Goal: Task Accomplishment & Management: Manage account settings

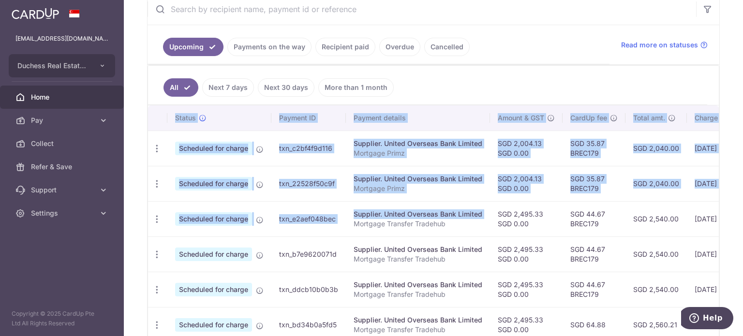
scroll to position [0, 161]
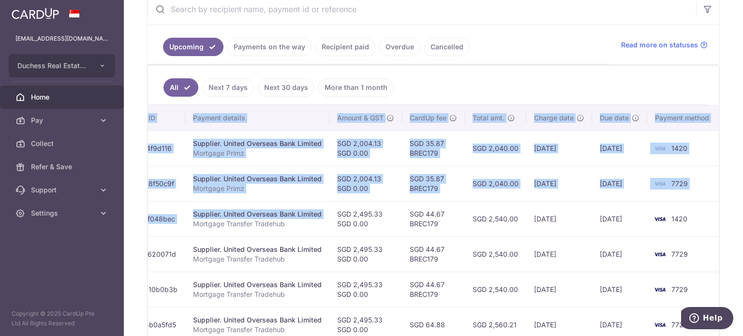
drag, startPoint x: 448, startPoint y: 221, endPoint x: 725, endPoint y: 276, distance: 282.8
click at [725, 276] on div "× Pause Schedule Pause all future payments in this series Pause just this one p…" at bounding box center [433, 168] width 619 height 336
click at [475, 220] on td "SGD 2,540.00" at bounding box center [495, 218] width 61 height 35
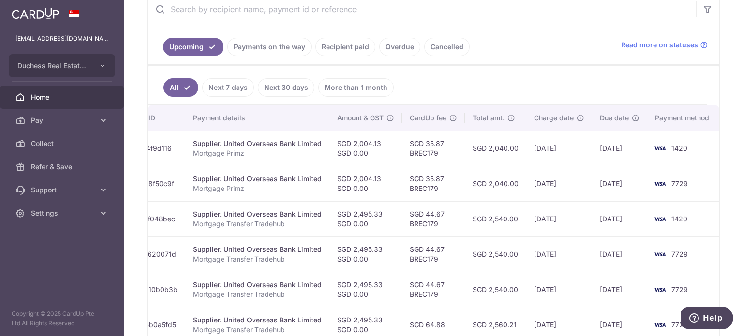
click at [403, 189] on td "SGD 35.87 BREC179" at bounding box center [433, 183] width 63 height 35
drag, startPoint x: 358, startPoint y: 144, endPoint x: 351, endPoint y: 146, distance: 7.6
click at [351, 146] on td "SGD 2,004.13 SGD 0.00" at bounding box center [365, 148] width 73 height 35
click at [357, 172] on td "SGD 2,004.13 SGD 0.00" at bounding box center [365, 183] width 73 height 35
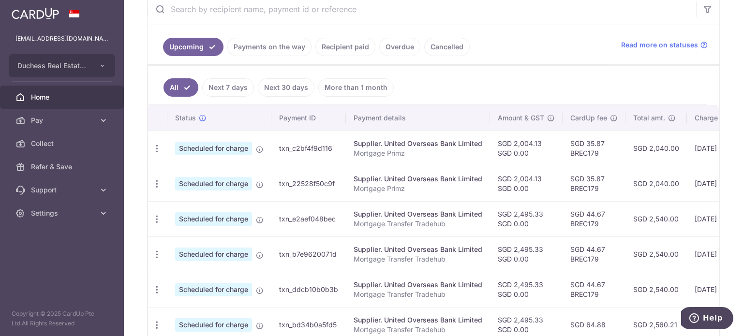
drag, startPoint x: 389, startPoint y: 185, endPoint x: 201, endPoint y: 183, distance: 188.1
click at [201, 183] on tr "Update payment Cancel payment Scheduled for charge txn_22528f50c9f Supplier. Un…" at bounding box center [514, 183] width 733 height 35
click at [160, 182] on icon "button" at bounding box center [157, 184] width 10 height 10
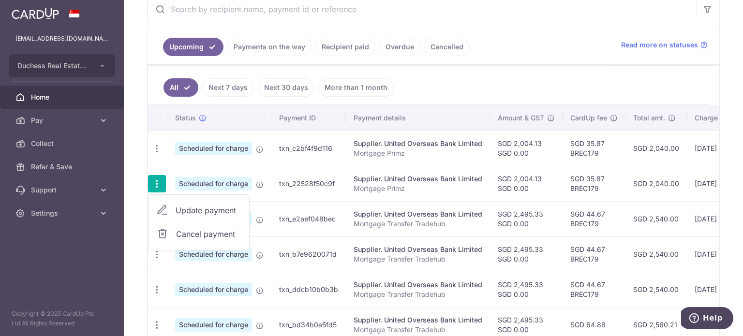
click at [188, 214] on span "Update payment" at bounding box center [208, 211] width 66 height 12
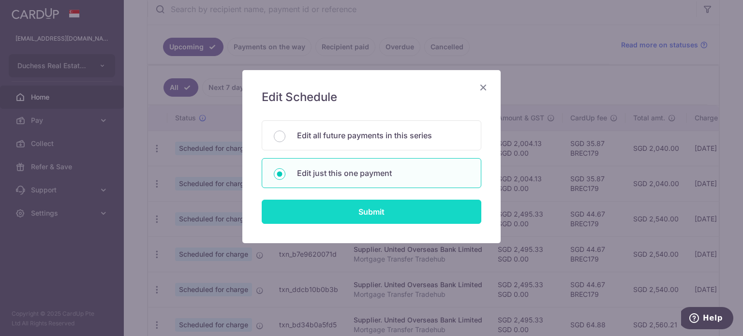
click at [410, 220] on input "Submit" at bounding box center [371, 212] width 219 height 24
radio input "true"
type input "2,004.13"
type input "0.00"
type input "[DATE]"
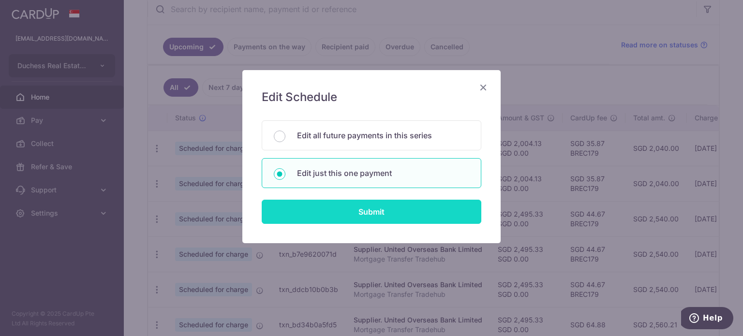
type input "Mortgage Primz"
type input "Primz"
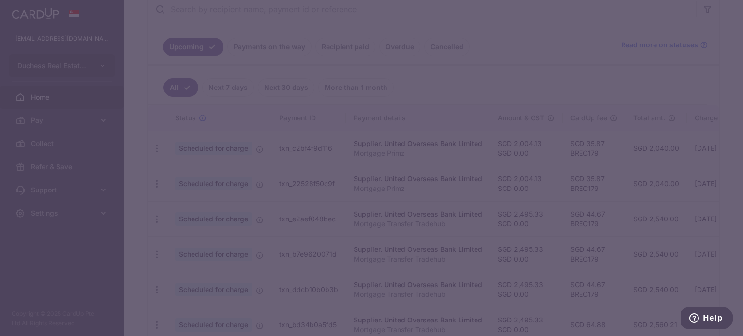
type input "BREC179"
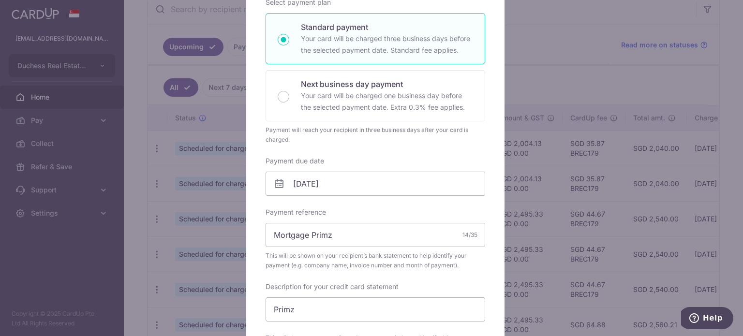
scroll to position [193, 0]
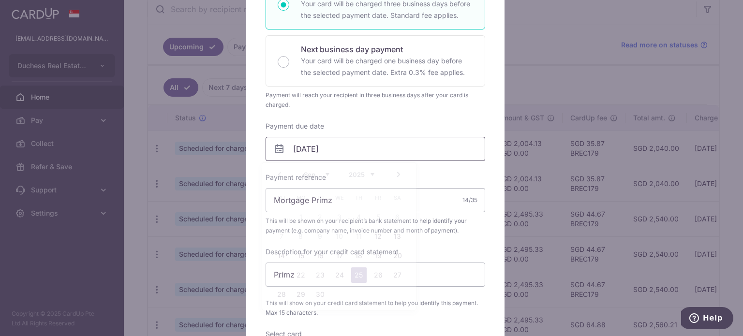
click at [336, 158] on input "[DATE]" at bounding box center [374, 149] width 219 height 24
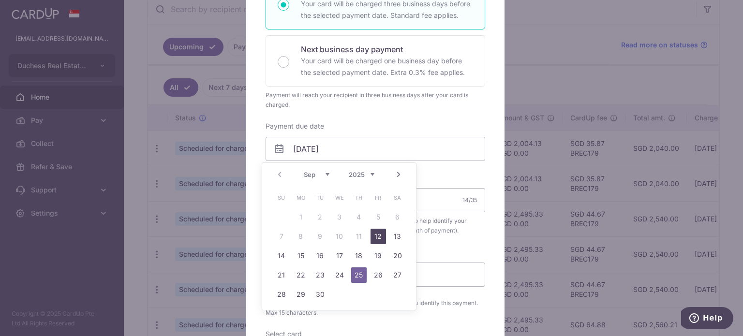
click at [384, 238] on link "12" at bounding box center [377, 236] width 15 height 15
type input "[DATE]"
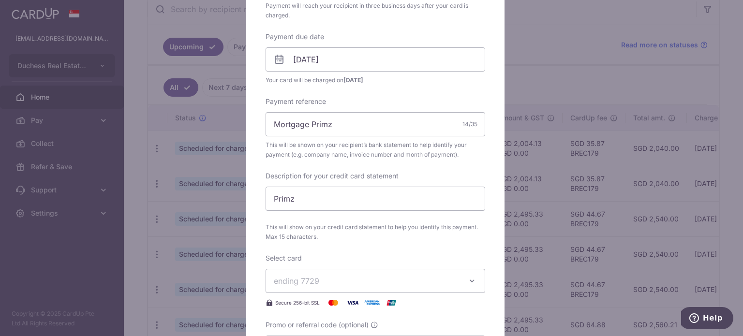
scroll to position [387, 0]
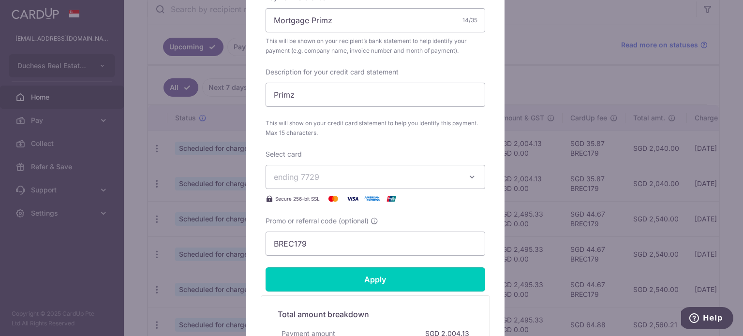
click at [328, 277] on input "Apply" at bounding box center [374, 279] width 219 height 24
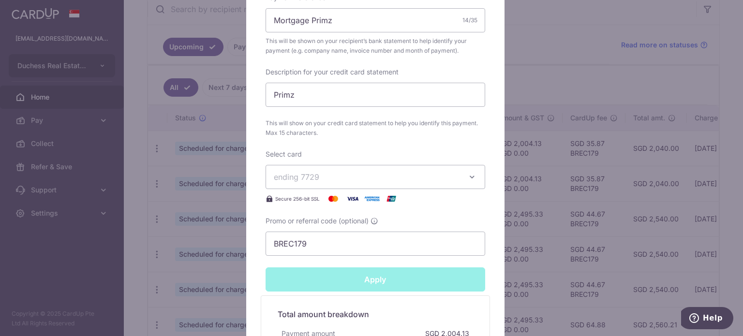
type input "Successfully Applied"
click at [561, 174] on div "Edit payment By clicking apply, you will make changes to all payments to United…" at bounding box center [371, 168] width 743 height 336
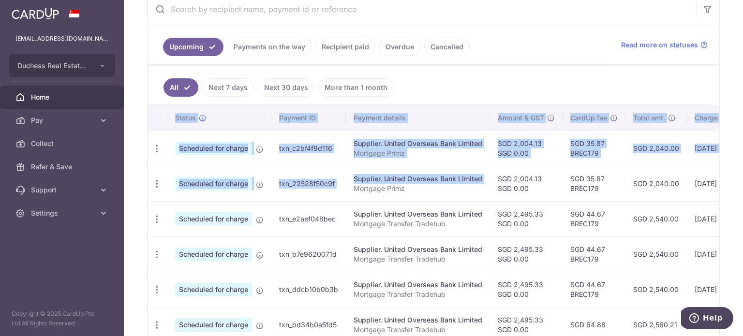
scroll to position [0, 161]
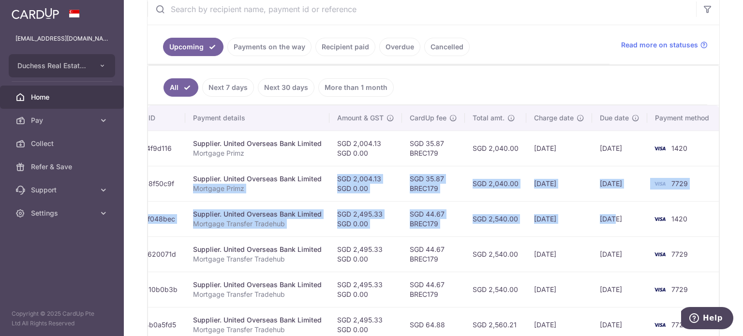
drag, startPoint x: 355, startPoint y: 196, endPoint x: 603, endPoint y: 226, distance: 249.3
click at [608, 227] on tbody "Update payment Cancel payment Scheduled for charge txn_c2bf4f9d116 Supplier. Un…" at bounding box center [353, 307] width 733 height 353
click at [460, 215] on td "SGD 44.67 BREC179" at bounding box center [433, 218] width 63 height 35
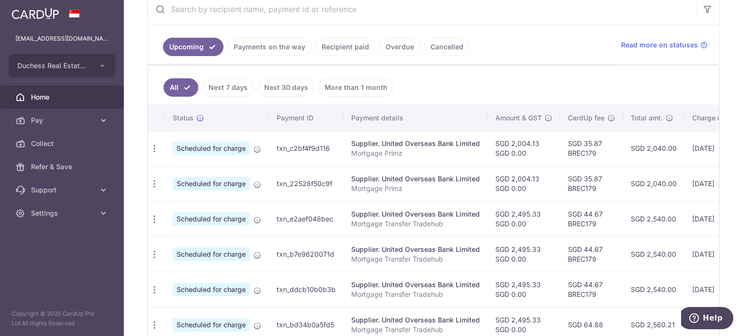
scroll to position [0, 0]
drag, startPoint x: 325, startPoint y: 174, endPoint x: 208, endPoint y: 183, distance: 117.4
click at [208, 183] on tr "Update payment Cancel payment Scheduled for charge txn_22528f50c9f Supplier. Un…" at bounding box center [514, 183] width 733 height 35
click at [161, 181] on icon "button" at bounding box center [157, 184] width 10 height 10
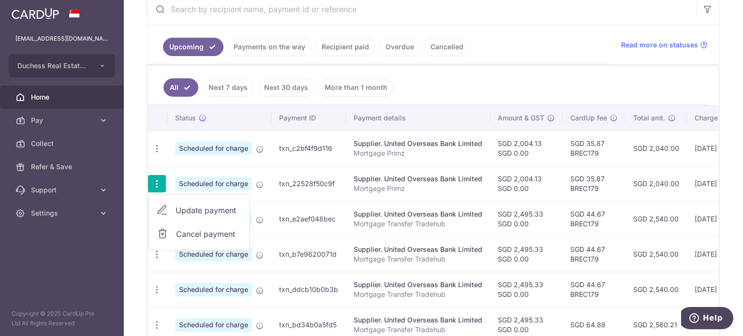
click at [189, 208] on span "Update payment" at bounding box center [208, 211] width 66 height 12
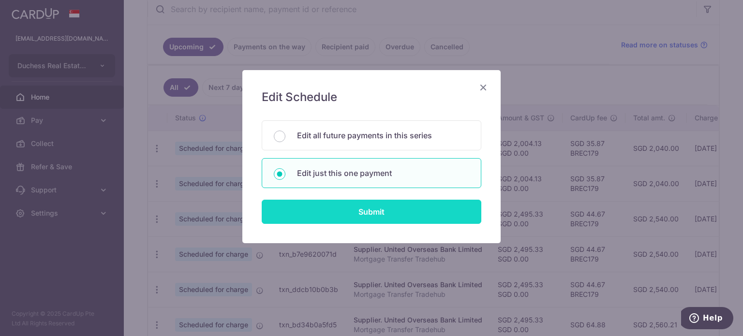
click at [307, 220] on input "Submit" at bounding box center [371, 212] width 219 height 24
radio input "true"
type input "2,004.13"
type input "0.00"
type input "[DATE]"
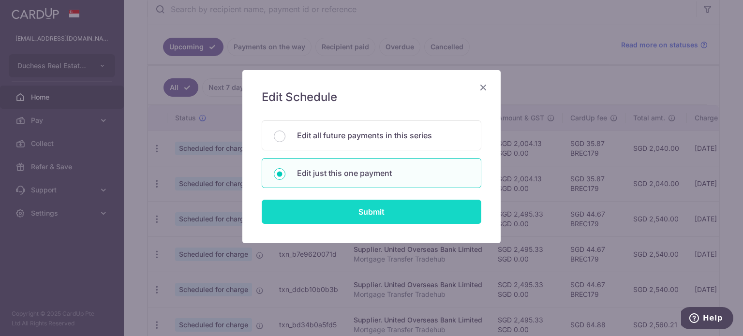
type input "Mortgage Primz"
type input "Primz"
type input "BREC179"
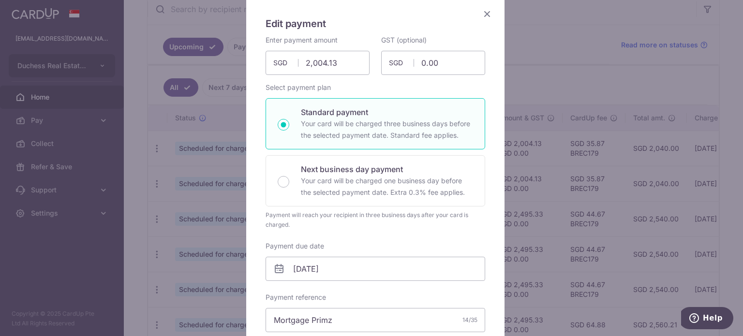
scroll to position [193, 0]
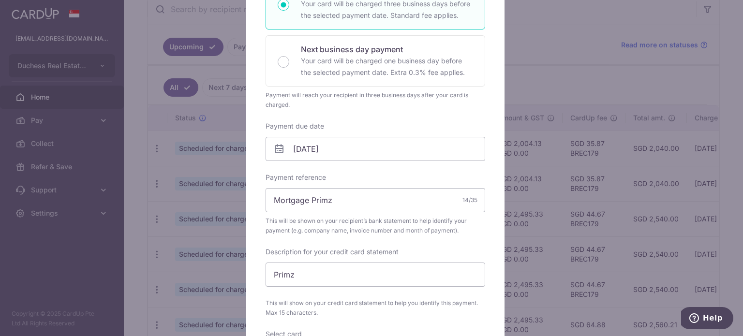
click at [333, 162] on div "Enter payment amount 2,004.13 2004.13 SGD To change the payment amount, please …" at bounding box center [374, 175] width 219 height 520
click at [331, 154] on input "[DATE]" at bounding box center [374, 149] width 219 height 24
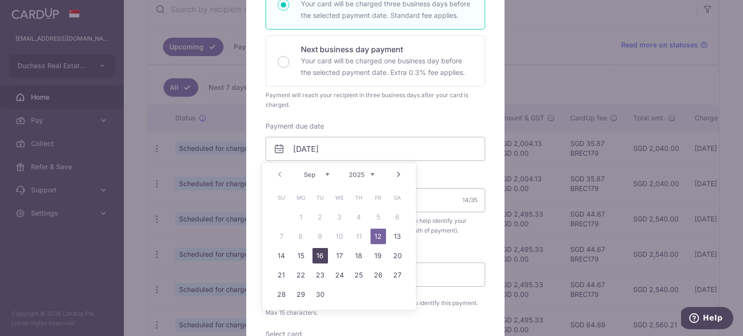
click at [319, 254] on link "16" at bounding box center [319, 255] width 15 height 15
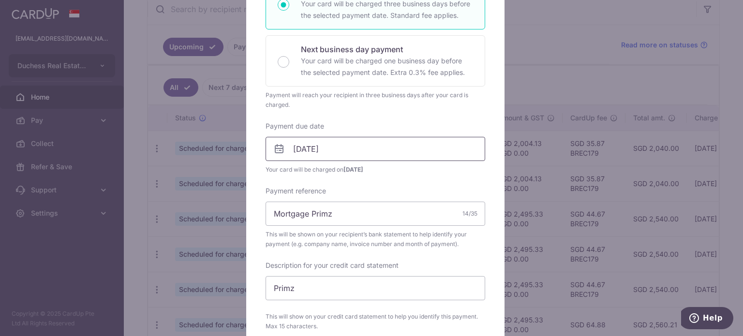
click at [335, 151] on input "[DATE]" at bounding box center [374, 149] width 219 height 24
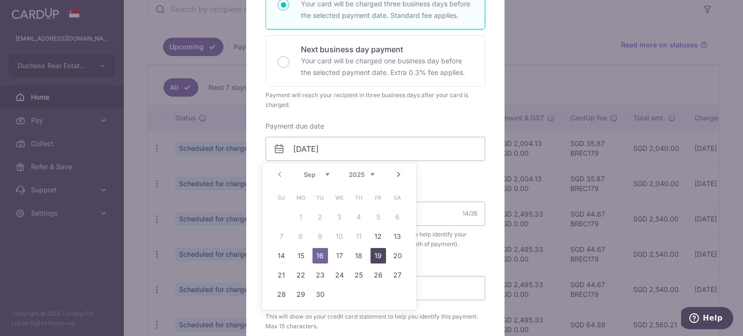
click at [383, 256] on link "19" at bounding box center [377, 255] width 15 height 15
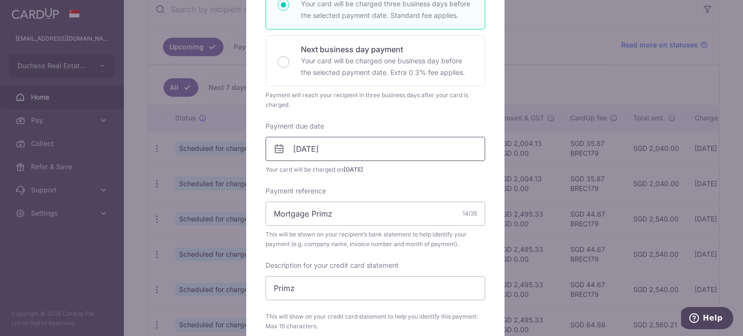
click at [373, 154] on input "[DATE]" at bounding box center [374, 149] width 219 height 24
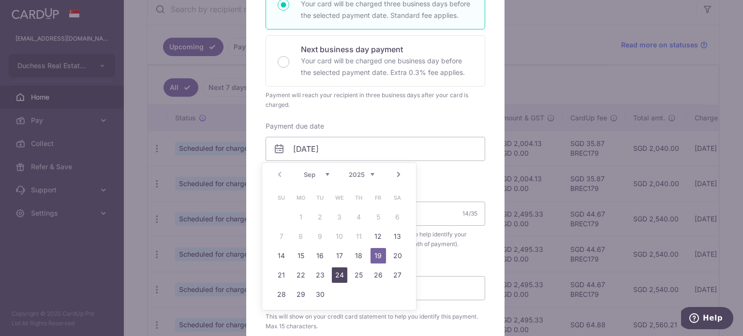
click at [340, 278] on link "24" at bounding box center [339, 274] width 15 height 15
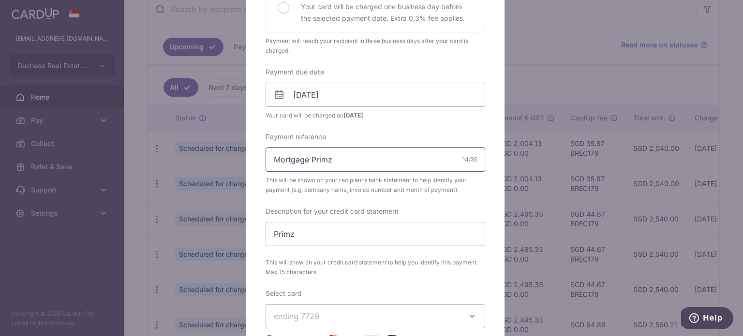
scroll to position [242, 0]
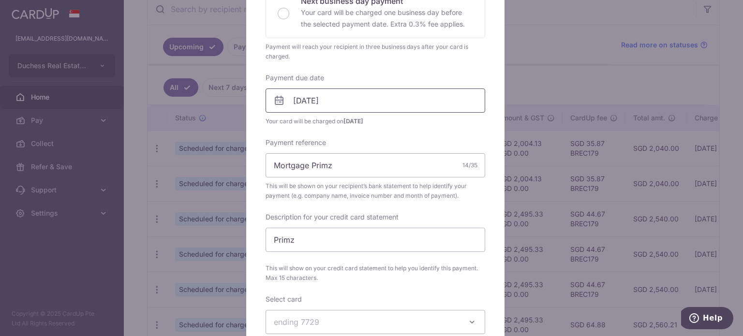
click at [354, 95] on input "[DATE]" at bounding box center [374, 100] width 219 height 24
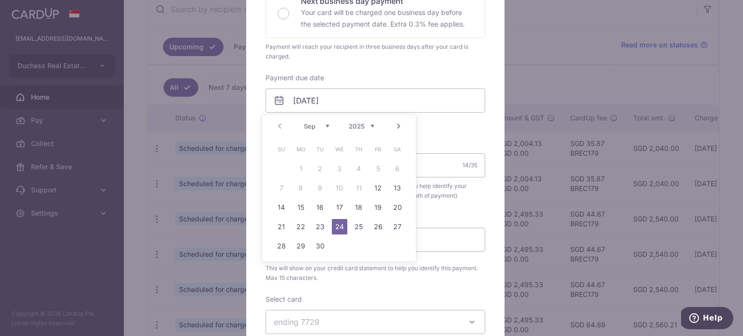
click at [367, 232] on td "25" at bounding box center [358, 226] width 19 height 19
type input "[DATE]"
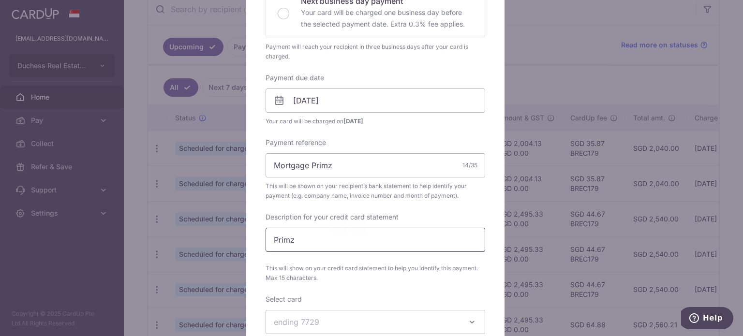
click at [364, 228] on input "Primz" at bounding box center [374, 240] width 219 height 24
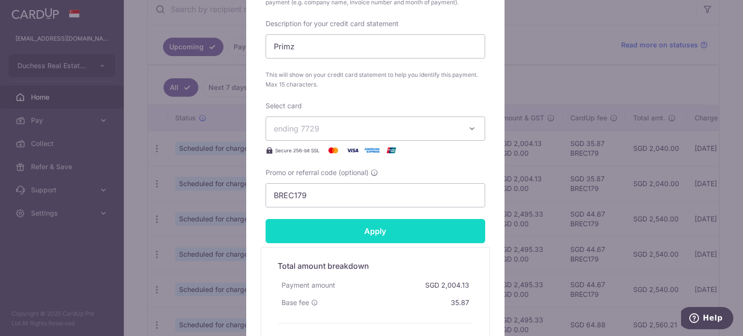
click at [357, 230] on input "Apply" at bounding box center [374, 231] width 219 height 24
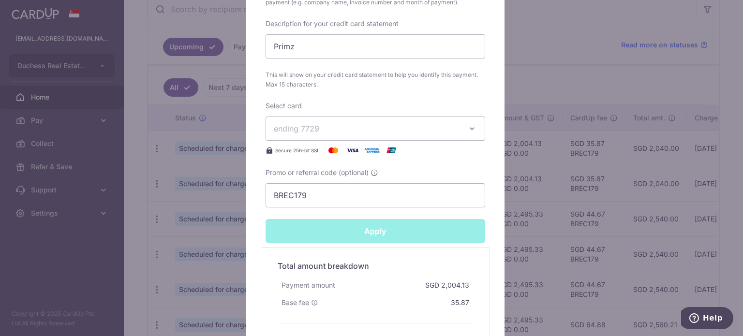
type input "Successfully Applied"
click at [532, 174] on div "Edit payment By clicking apply, you will make changes to all payments to United…" at bounding box center [371, 168] width 743 height 336
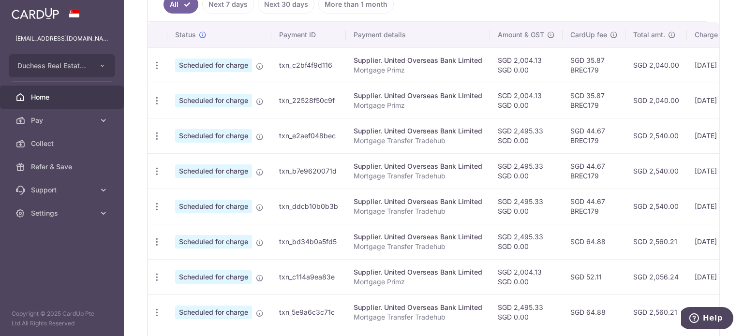
scroll to position [290, 0]
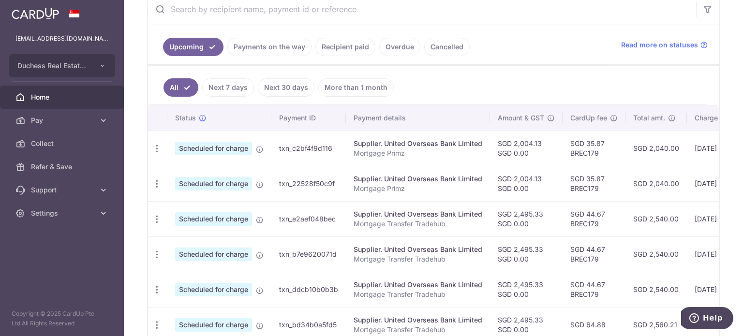
scroll to position [0, 161]
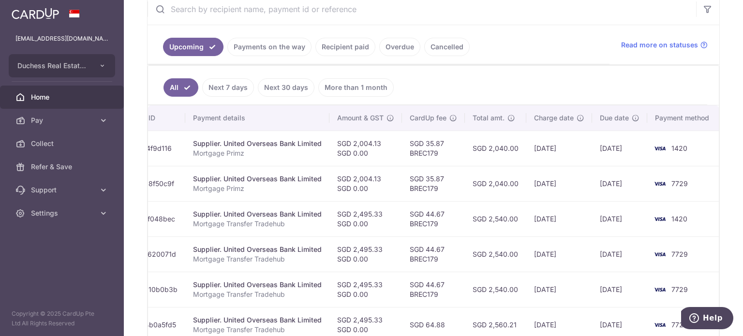
drag, startPoint x: 538, startPoint y: 195, endPoint x: 615, endPoint y: 214, distance: 79.3
click at [673, 215] on tbody "Update payment Cancel payment Scheduled for charge txn_c2bf4f9d116 Supplier. Un…" at bounding box center [353, 307] width 733 height 353
click at [547, 223] on td "[DATE]" at bounding box center [559, 218] width 66 height 35
click at [547, 224] on td "[DATE]" at bounding box center [559, 218] width 66 height 35
click at [528, 203] on td "[DATE]" at bounding box center [559, 218] width 66 height 35
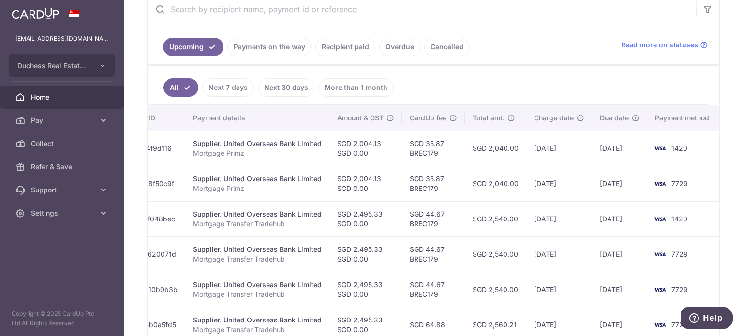
click at [285, 57] on ul "Upcoming Payments on the way Recipient paid Overdue Cancelled" at bounding box center [378, 44] width 462 height 39
click at [284, 53] on link "Payments on the way" at bounding box center [269, 47] width 84 height 18
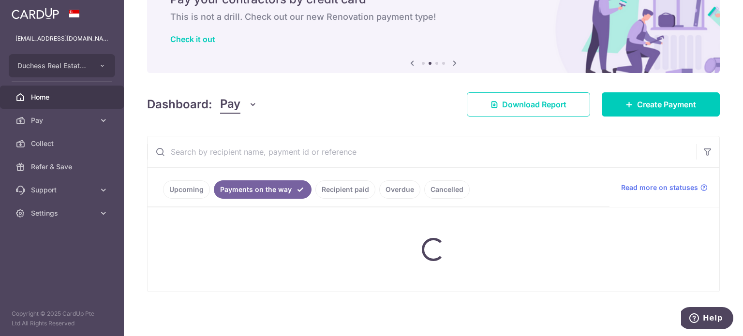
scroll to position [68, 0]
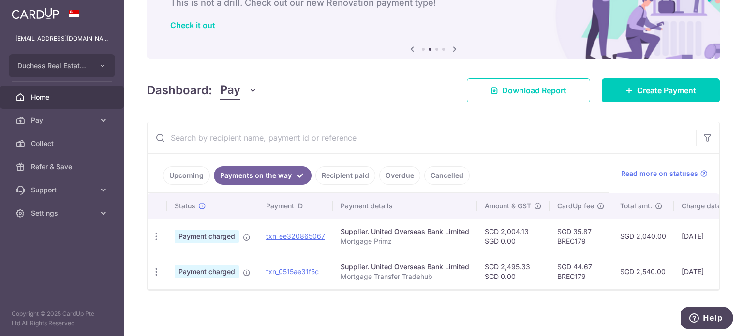
click at [327, 174] on link "Recipient paid" at bounding box center [345, 175] width 60 height 18
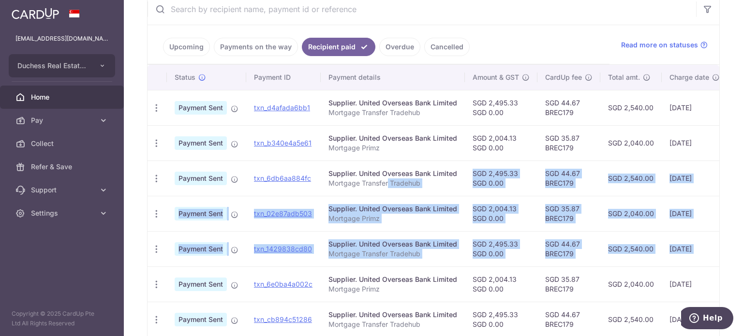
scroll to position [0, 136]
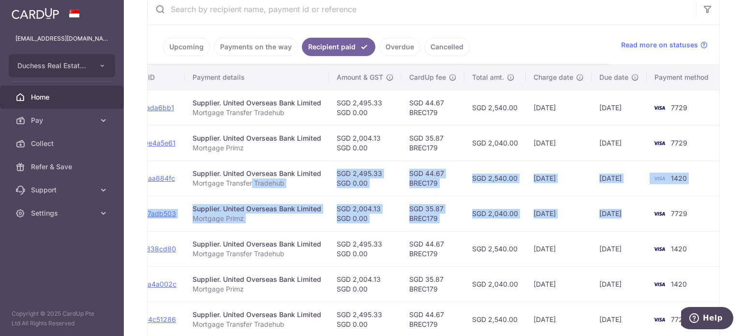
drag, startPoint x: 387, startPoint y: 180, endPoint x: 618, endPoint y: 217, distance: 233.9
click at [655, 225] on tbody "PDF Receipt Payment Sent txn_d4afada6bb1 Supplier. United Overseas Bank Limited…" at bounding box center [366, 266] width 708 height 353
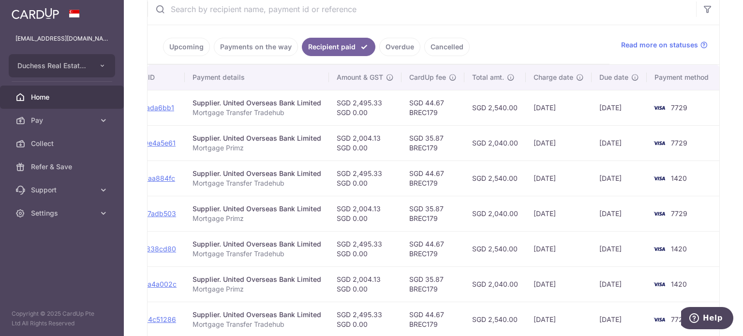
click at [461, 132] on td "SGD 35.87 BREC179" at bounding box center [432, 142] width 63 height 35
